Goal: Information Seeking & Learning: Learn about a topic

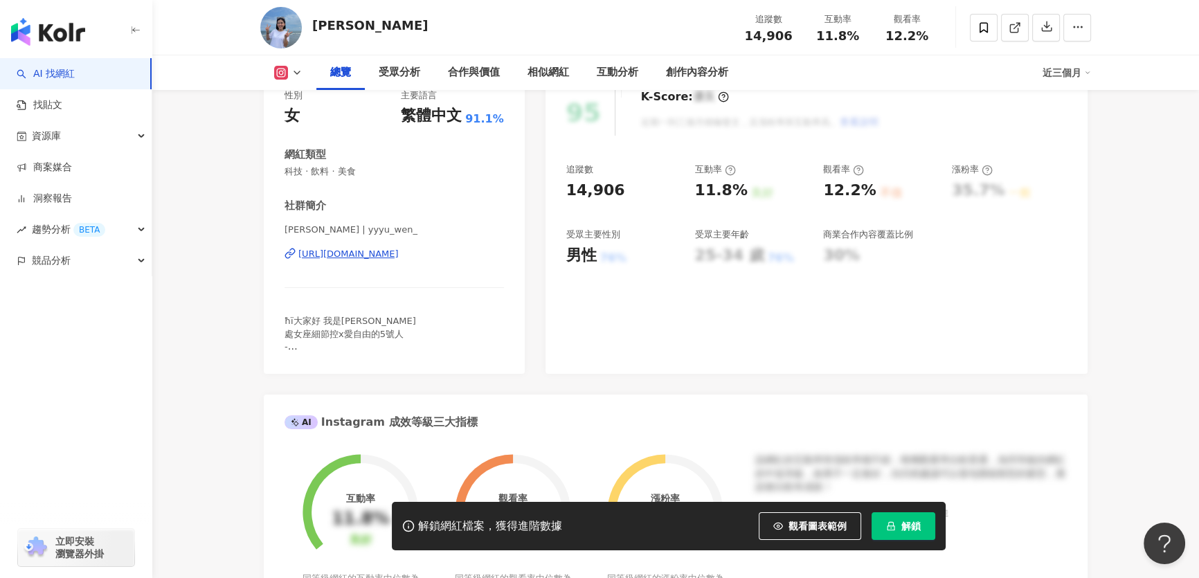
click at [399, 253] on div "https://www.instagram.com/yyyu_wen_/" at bounding box center [348, 254] width 100 height 12
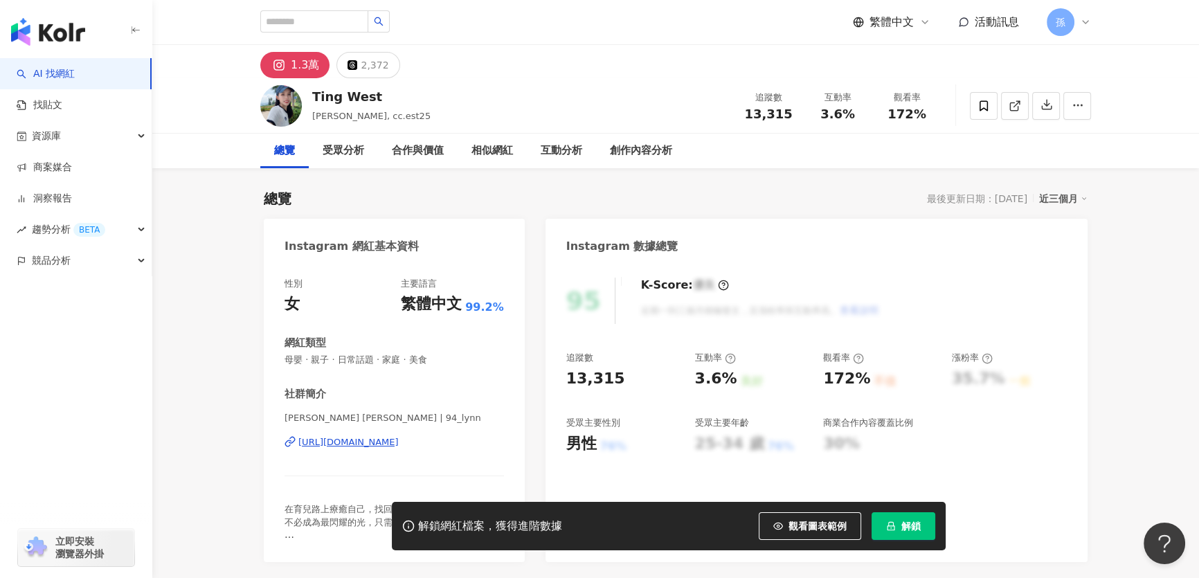
click at [399, 443] on div "[URL][DOMAIN_NAME]" at bounding box center [348, 442] width 100 height 12
